Goal: Information Seeking & Learning: Learn about a topic

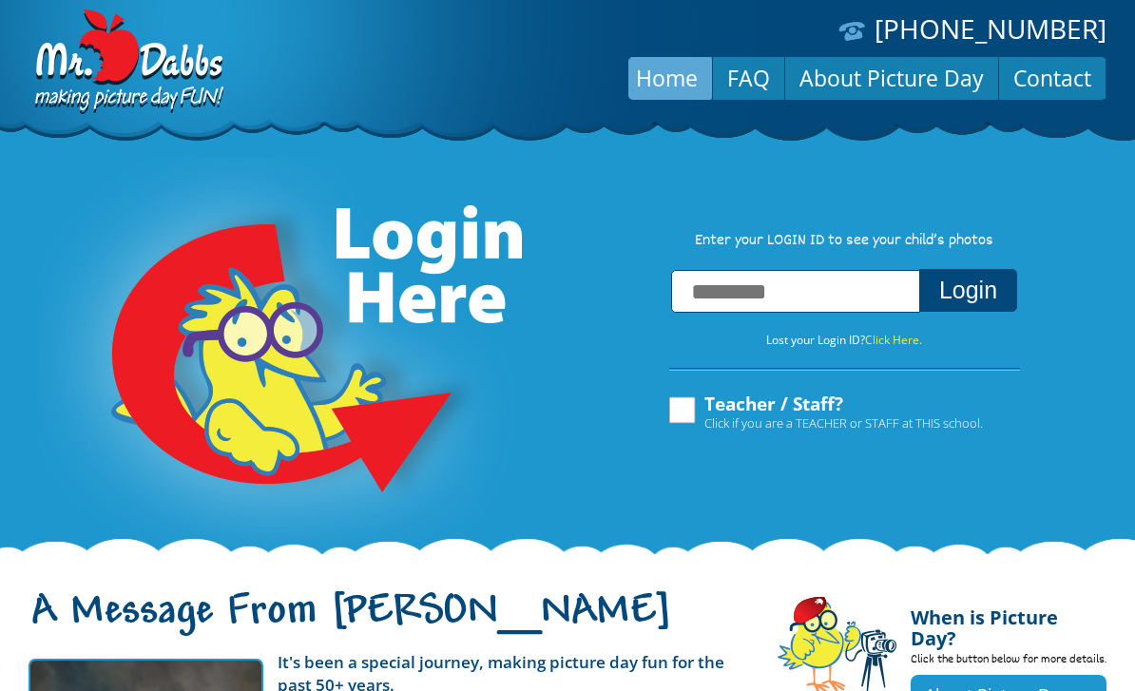
click at [269, 140] on div "[PHONE_NUMBER] Menu Home FAQ About Picture Day Contact" at bounding box center [567, 73] width 1135 height 147
click at [739, 73] on link "FAQ" at bounding box center [748, 78] width 71 height 46
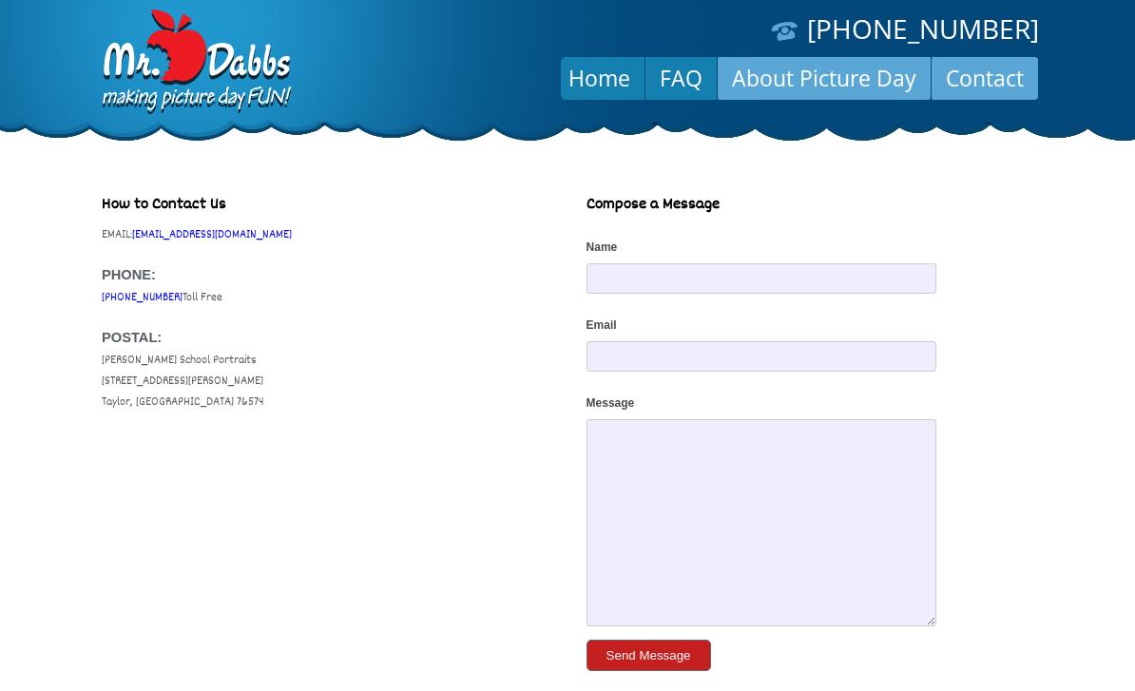
click at [812, 75] on link "About Picture Day" at bounding box center [824, 78] width 213 height 46
